Goal: Communication & Community: Ask a question

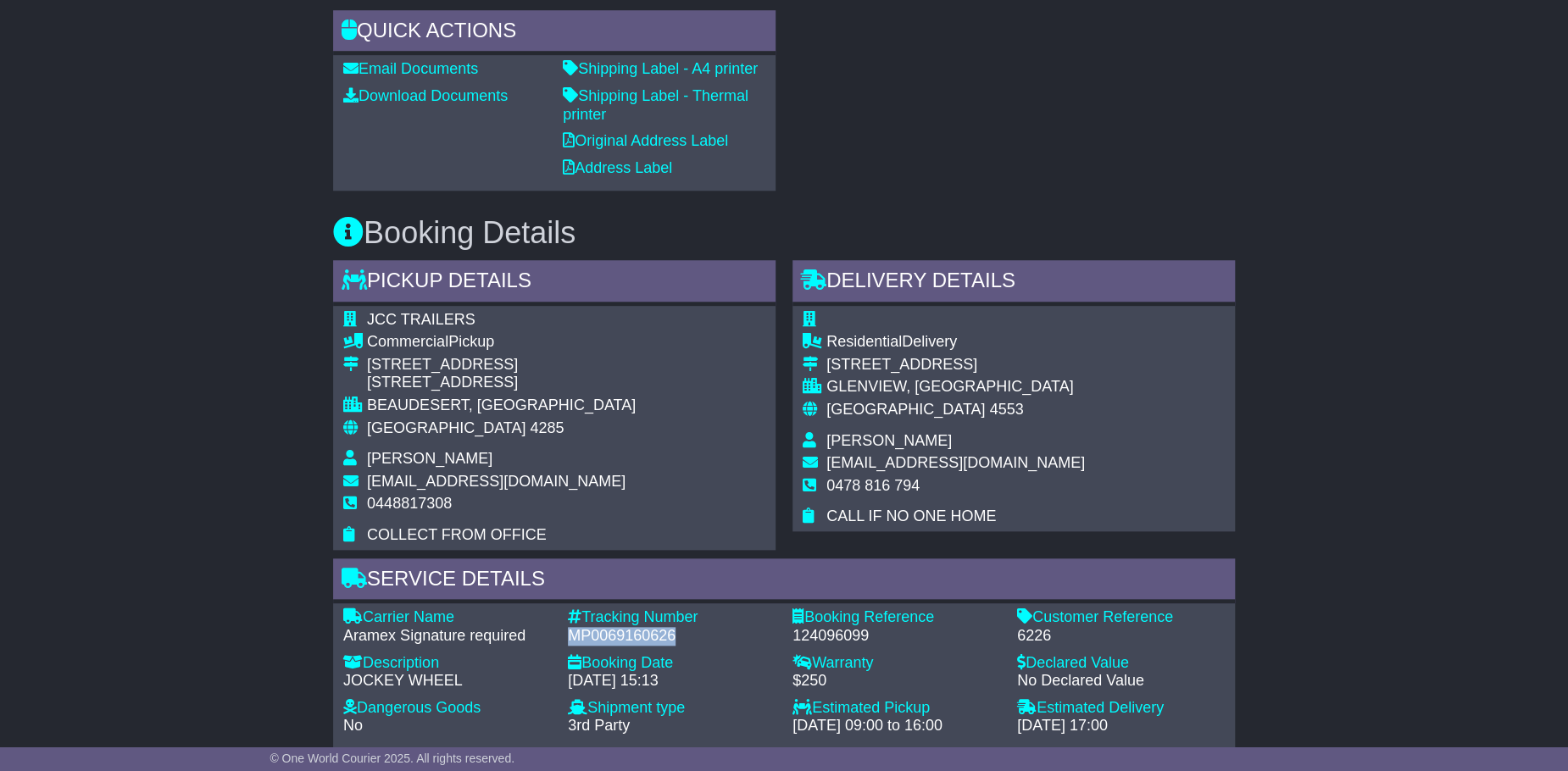
scroll to position [931, 0]
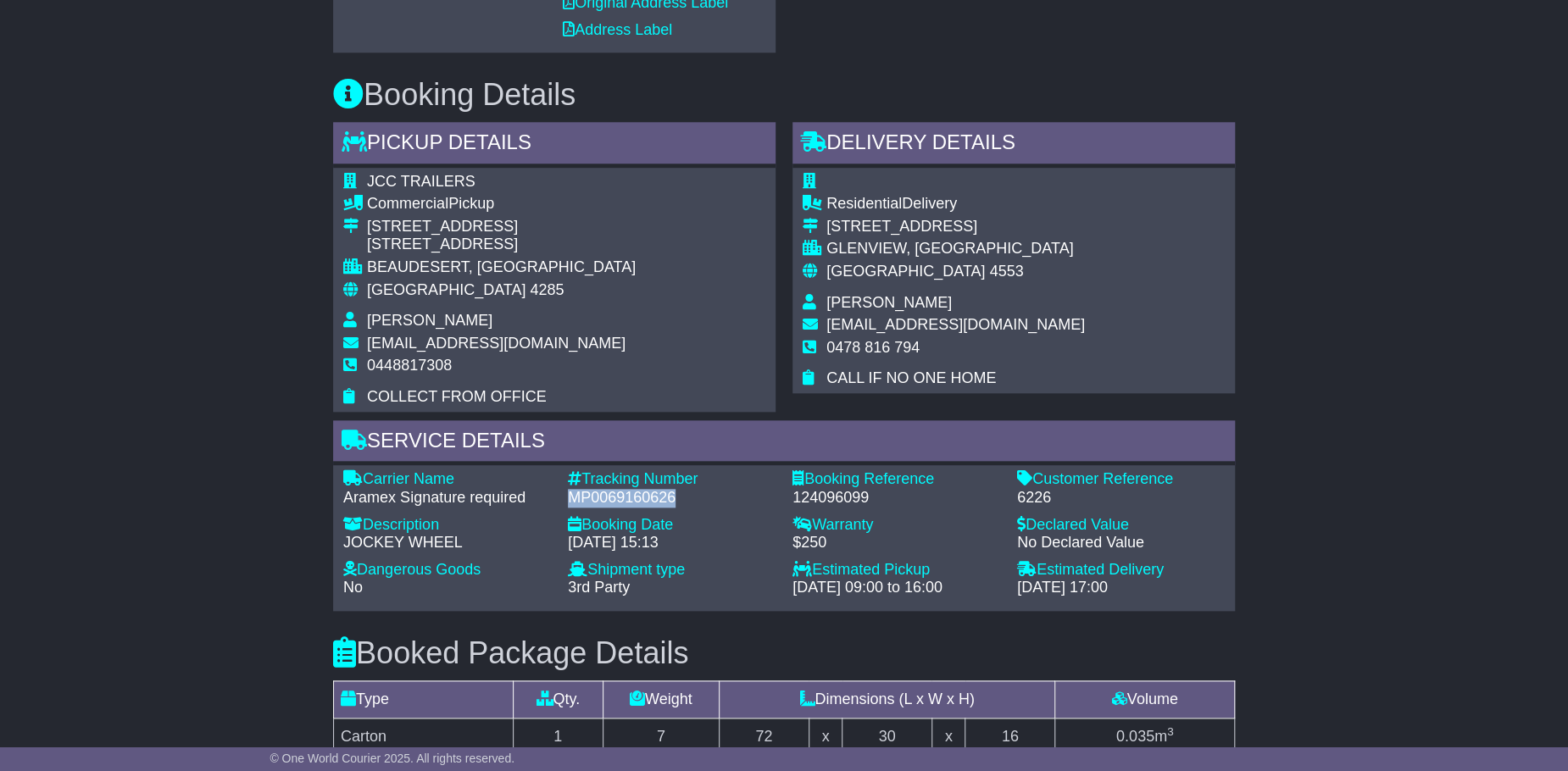
click at [676, 492] on div "MP0069160626" at bounding box center [671, 498] width 207 height 18
drag, startPoint x: 678, startPoint y: 493, endPoint x: 580, endPoint y: 490, distance: 98.0
click at [570, 490] on div "MP0069160626" at bounding box center [671, 498] width 207 height 18
copy div "MP0069160626"
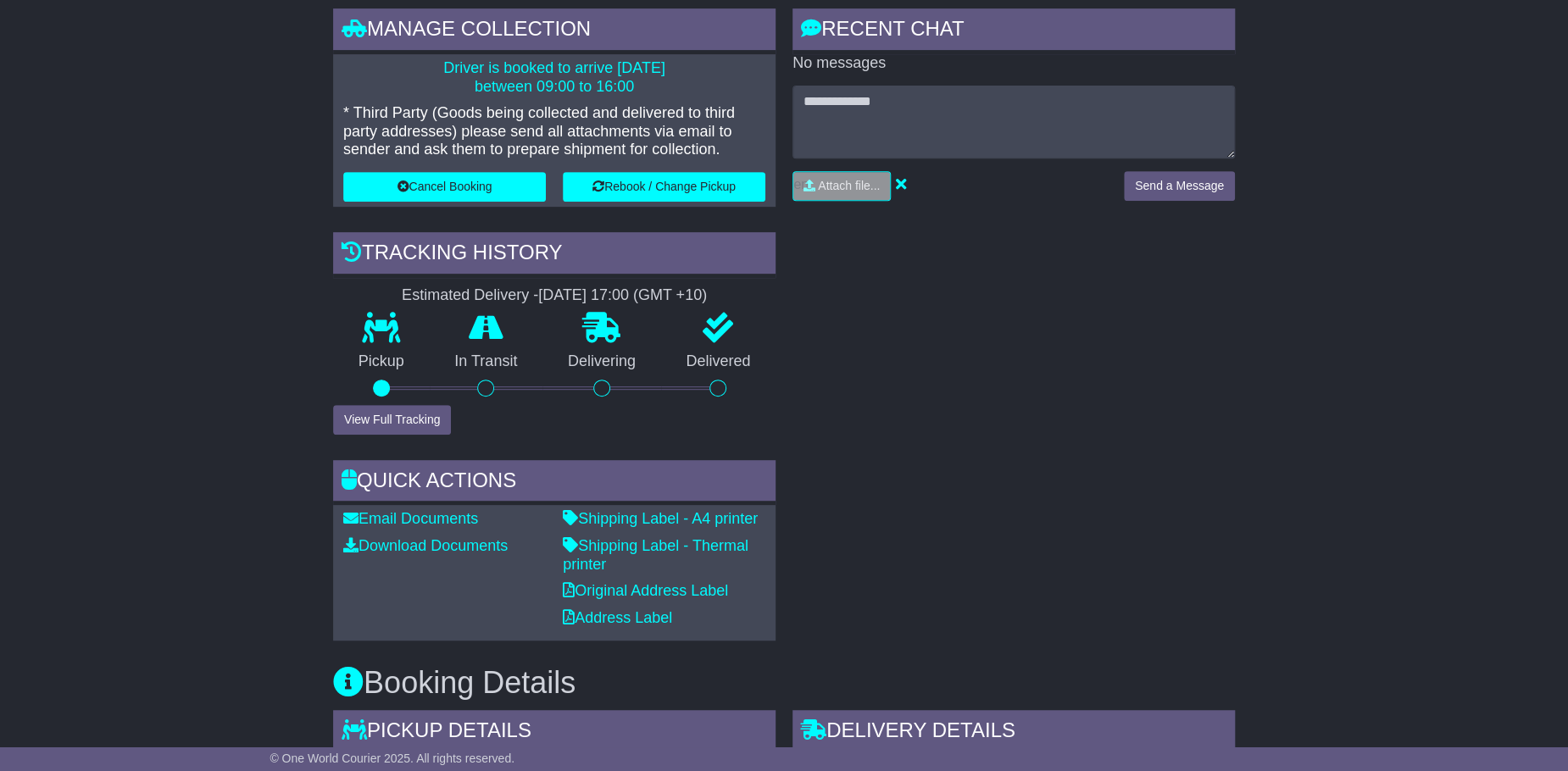
scroll to position [338, 0]
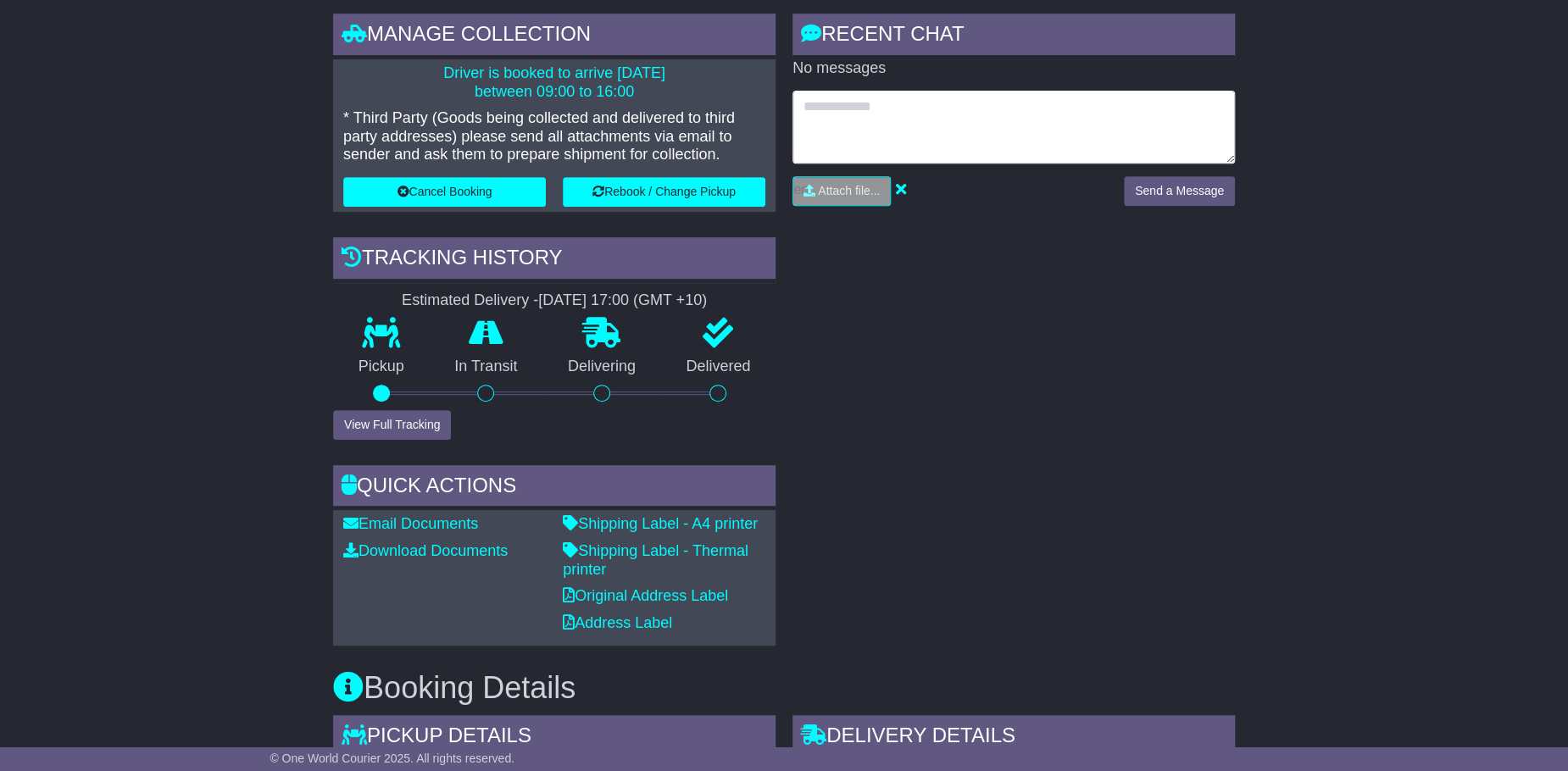
click at [831, 99] on textarea at bounding box center [1014, 126] width 443 height 73
paste textarea "**********"
type textarea "**********"
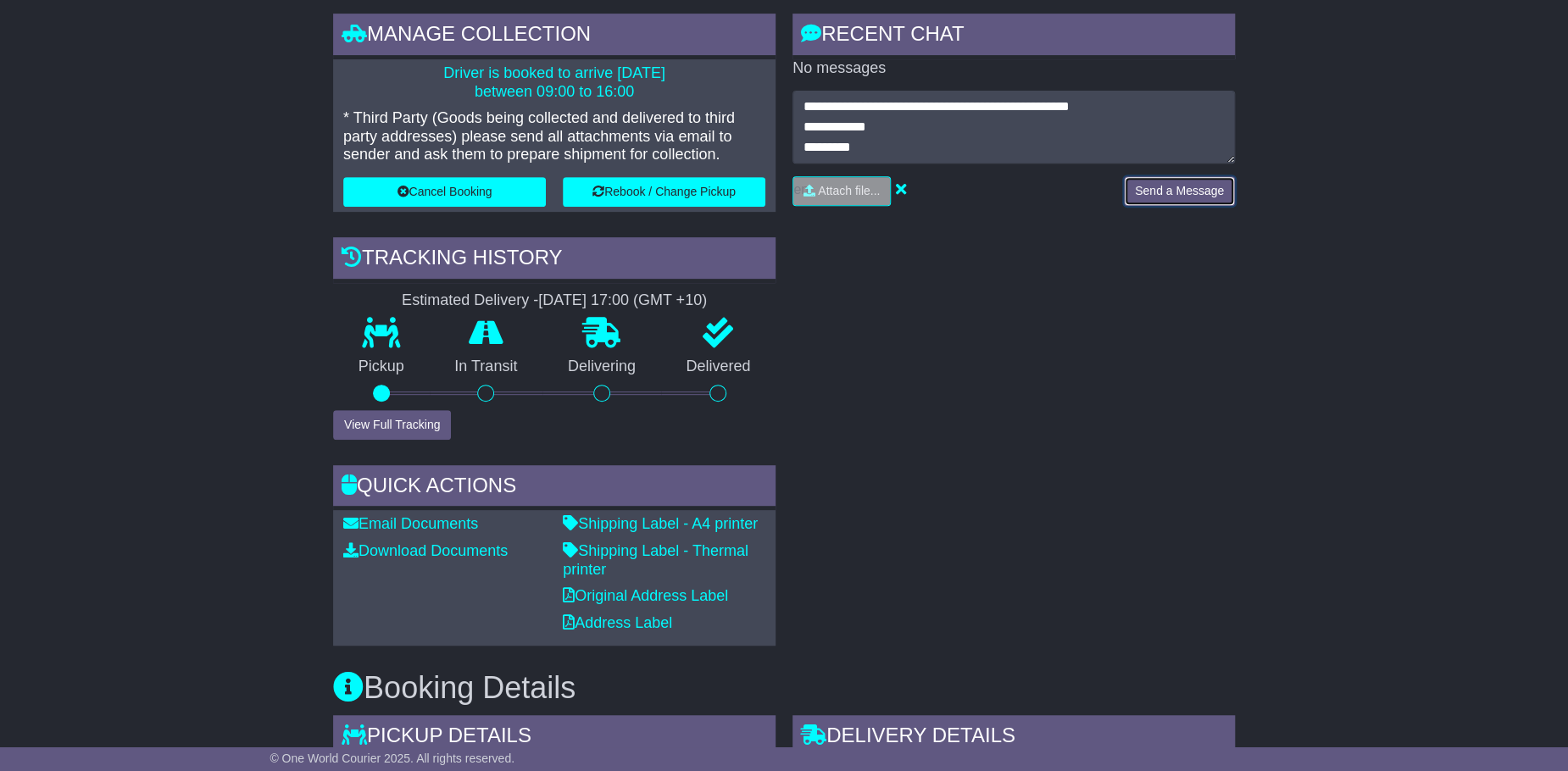
click at [1161, 186] on button "Send a Message" at bounding box center [1179, 191] width 111 height 29
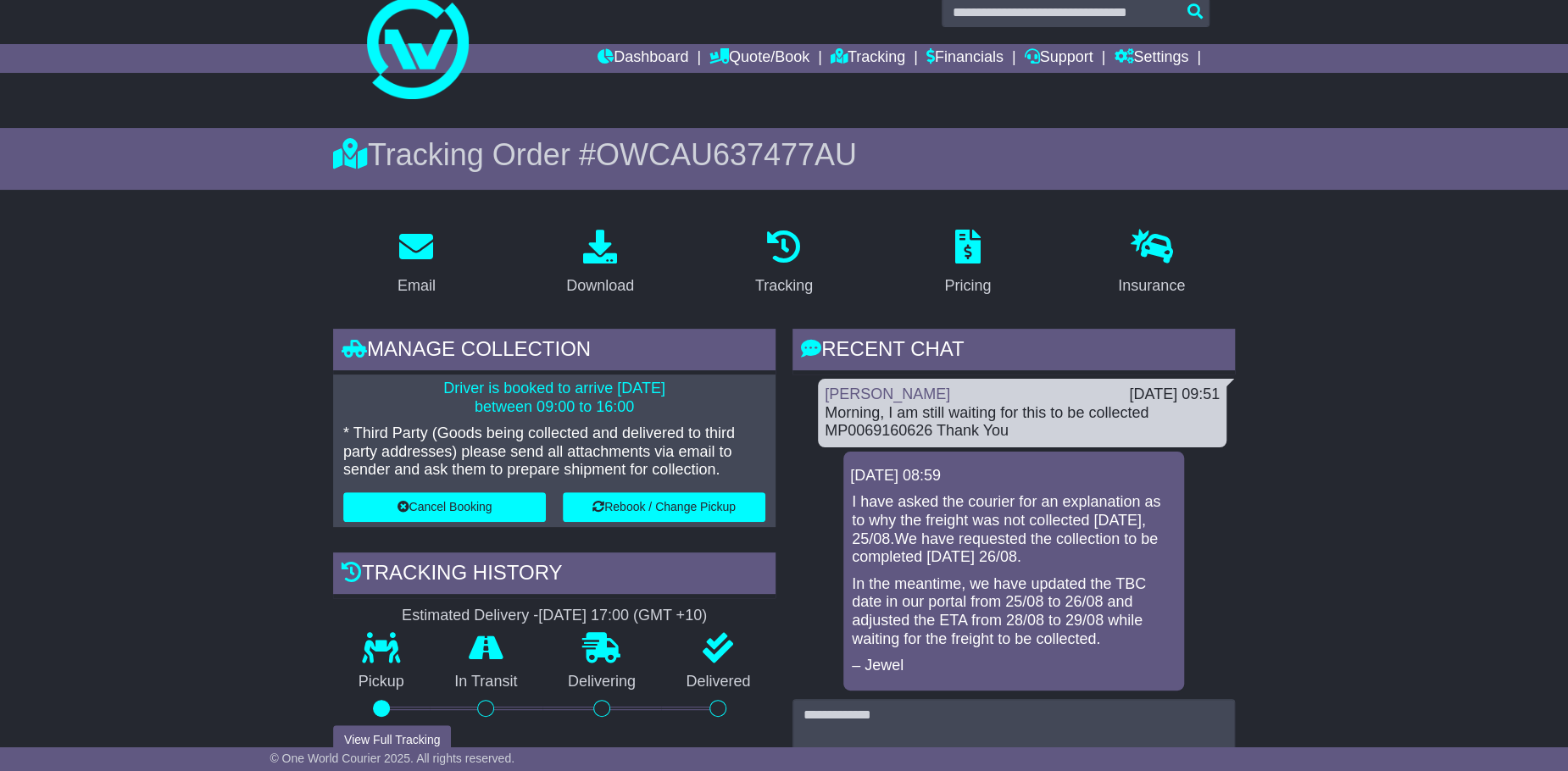
scroll to position [0, 0]
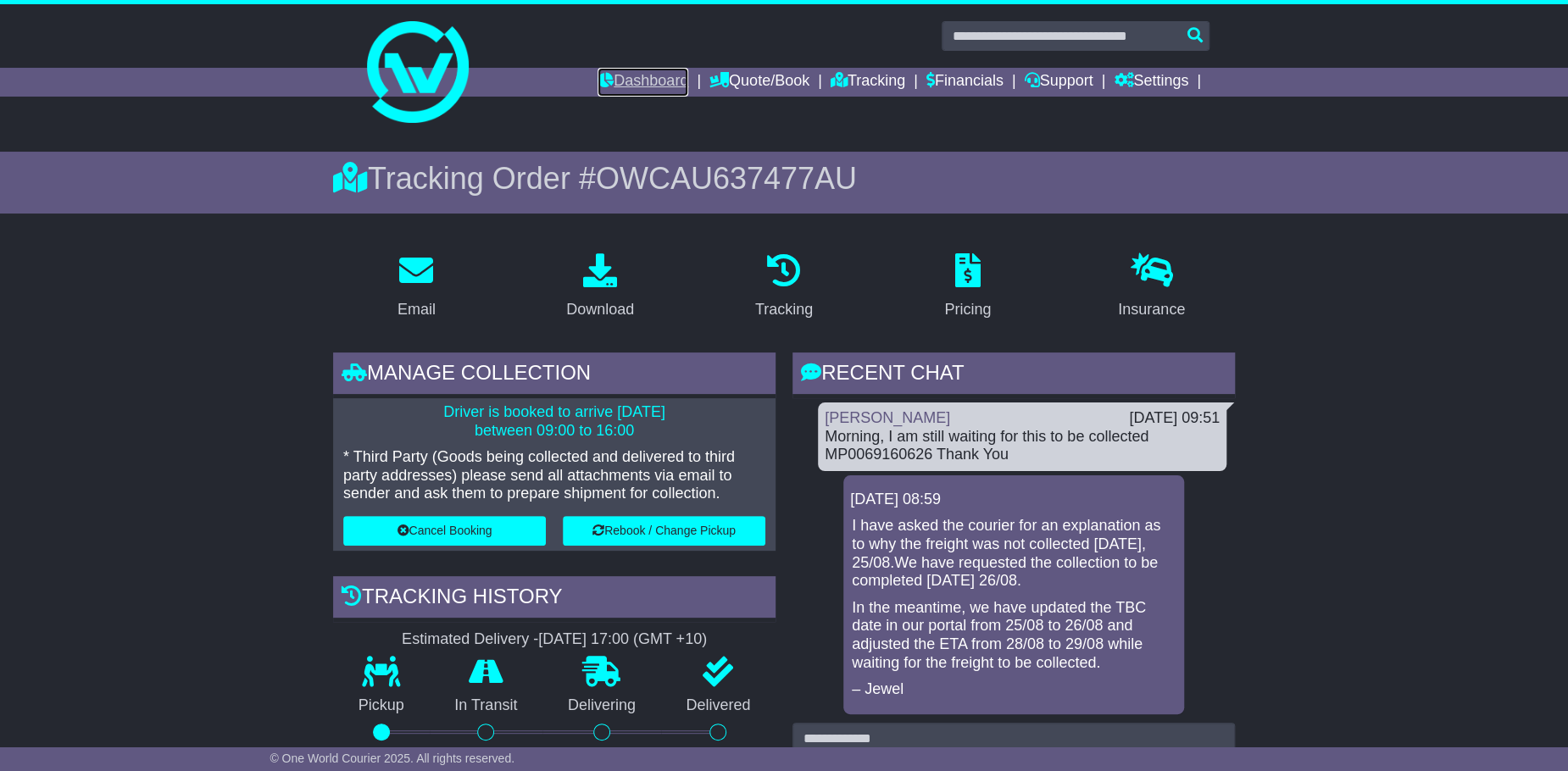
click at [618, 83] on link "Dashboard" at bounding box center [642, 83] width 90 height 29
